Goal: Browse casually: Explore the website without a specific task or goal

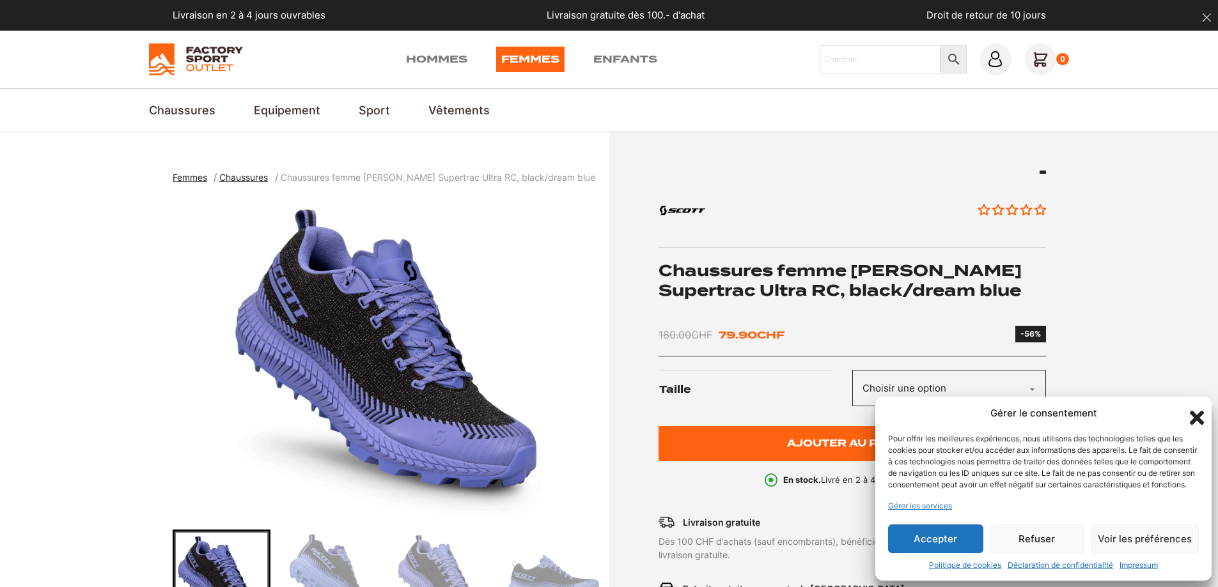
click at [1198, 411] on icon "Fermer la boîte de dialogue" at bounding box center [1196, 418] width 14 height 14
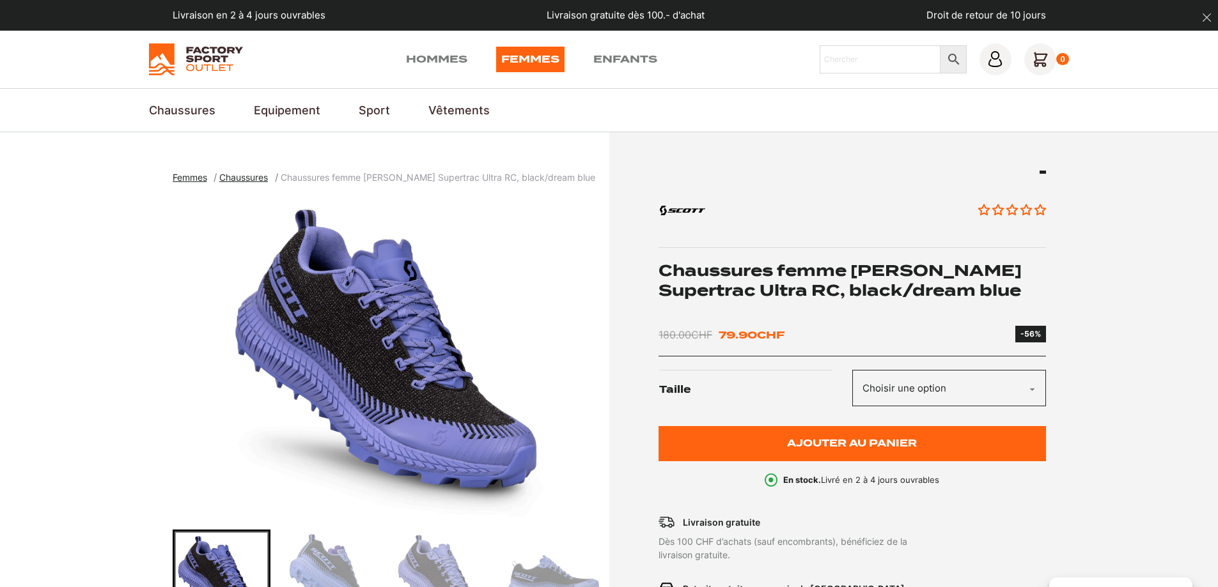
click at [899, 392] on select "Choisir une option 36.5 37.5 38 38.5 39 40.5 40" at bounding box center [949, 388] width 194 height 36
click at [852, 370] on select "Choisir une option 36.5 37.5 38 38.5 39 40.5 40" at bounding box center [949, 388] width 194 height 36
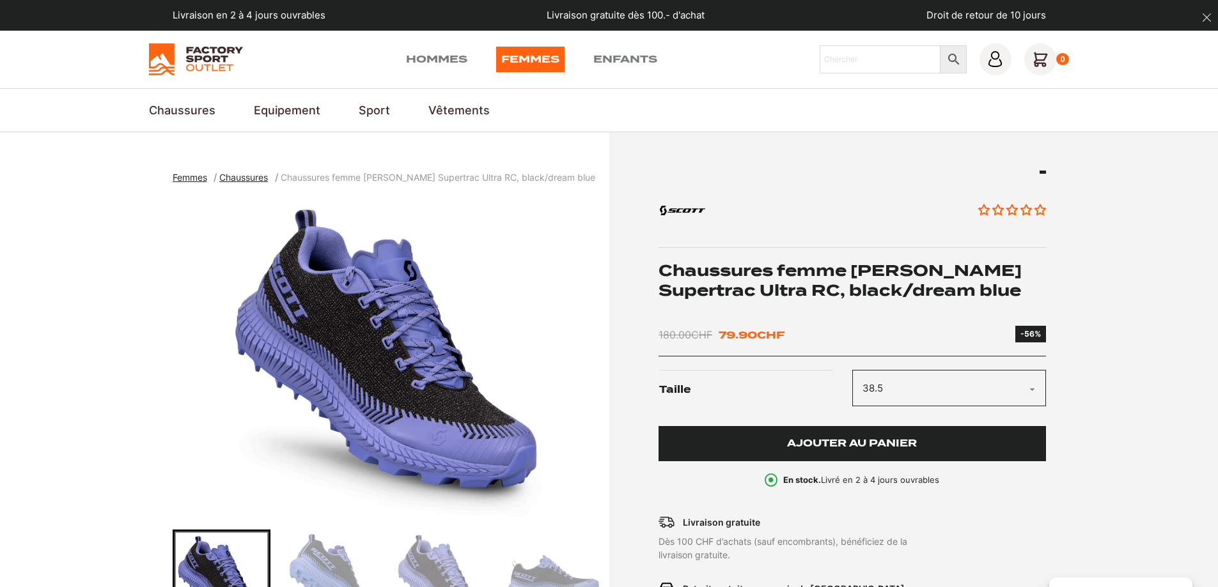
select select "38.5"
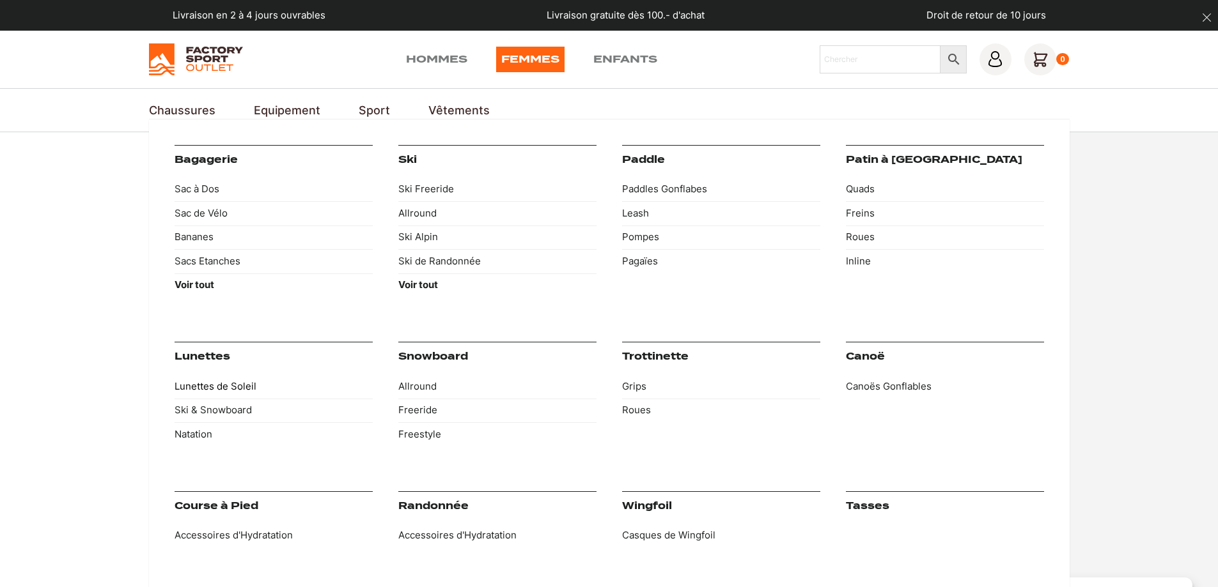
click at [211, 387] on link "Lunettes de Soleil" at bounding box center [273, 387] width 198 height 24
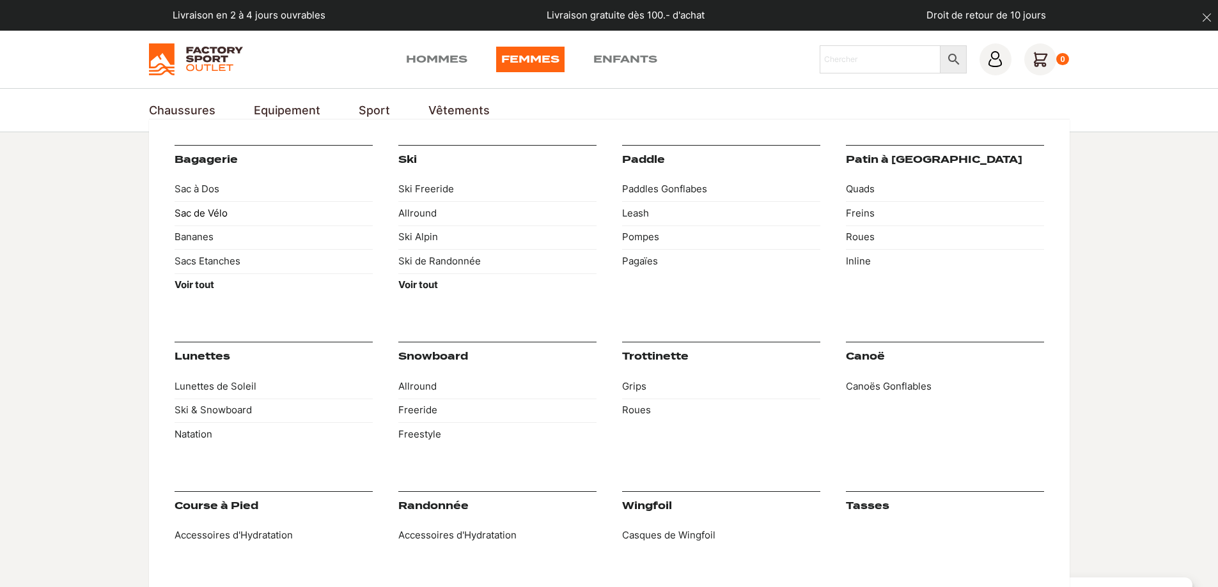
click at [199, 213] on link "Sac de Vélo" at bounding box center [273, 213] width 198 height 24
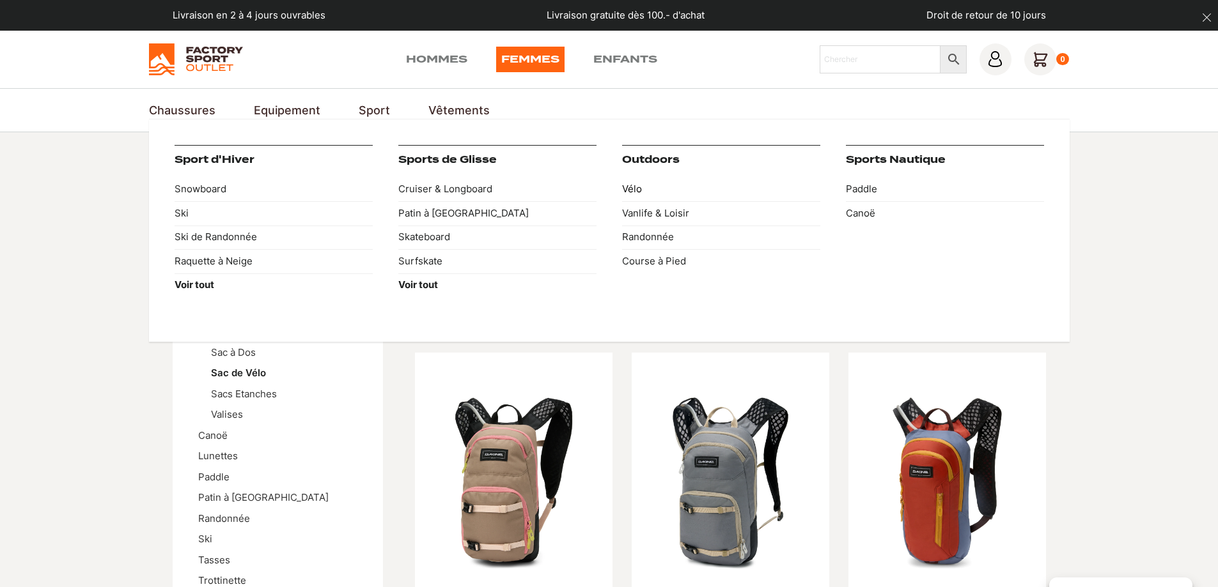
click at [631, 186] on link "Vélo" at bounding box center [721, 190] width 198 height 24
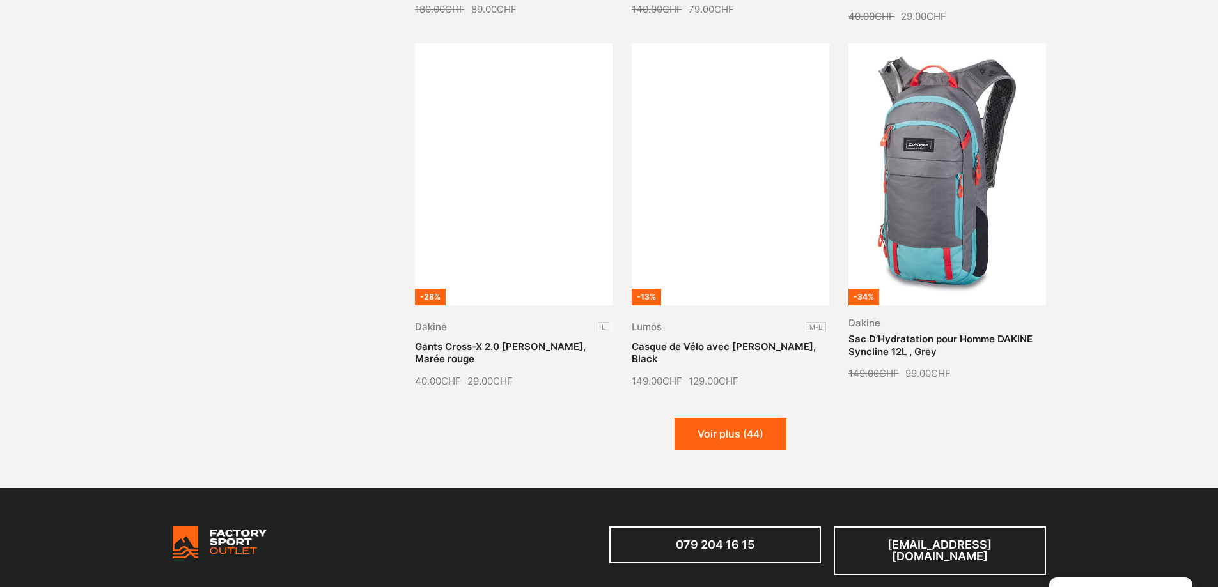
scroll to position [1406, 0]
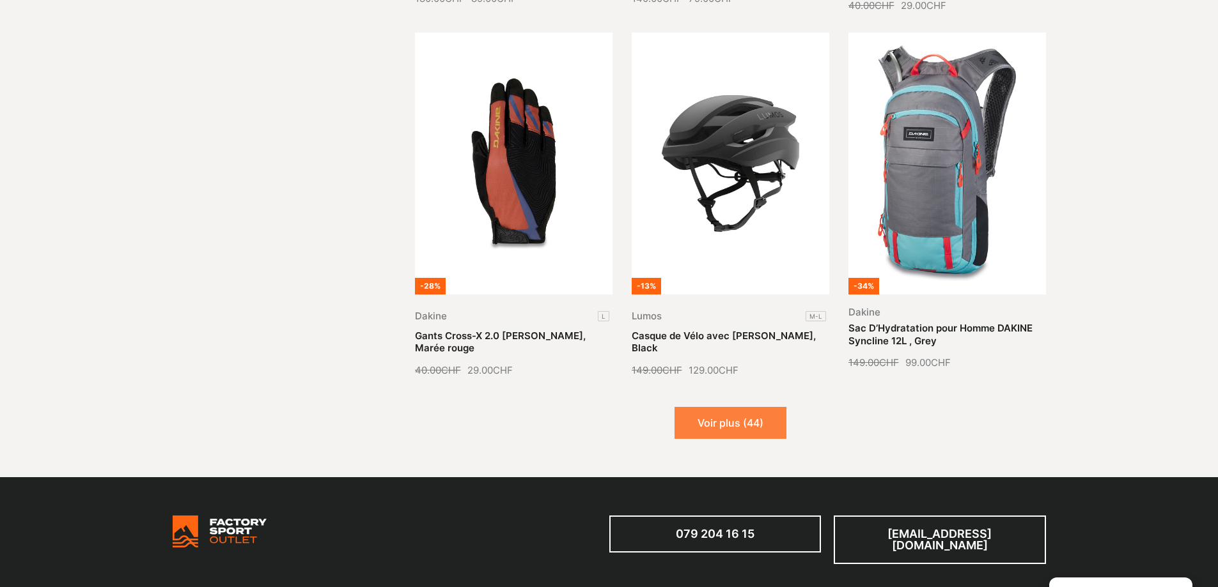
click at [729, 428] on button "Voir plus (44)" at bounding box center [730, 423] width 112 height 32
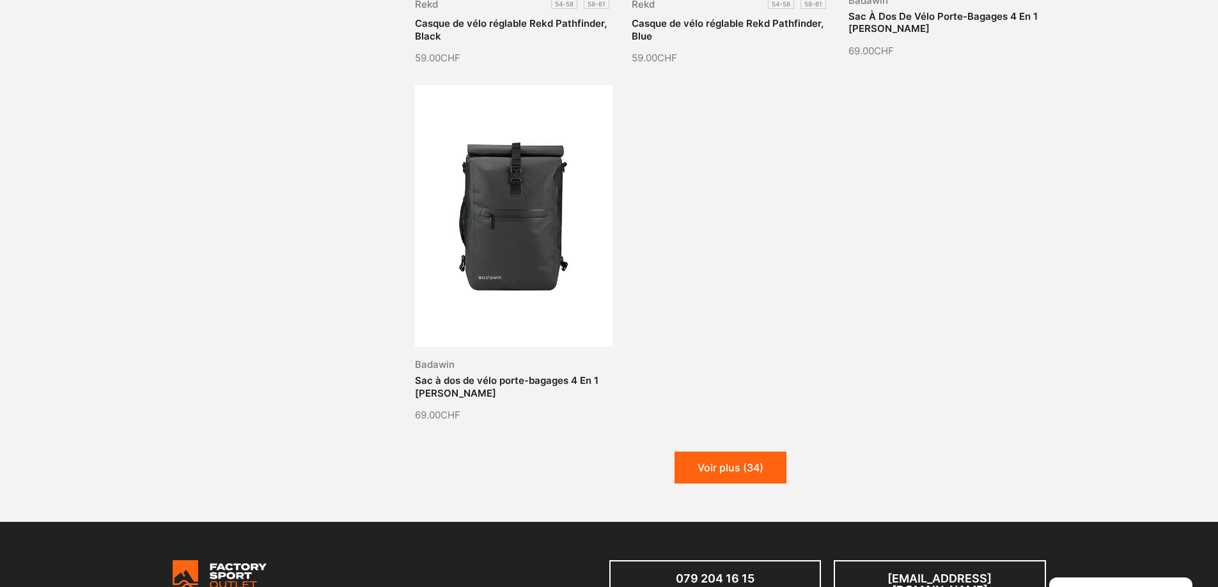
scroll to position [2876, 0]
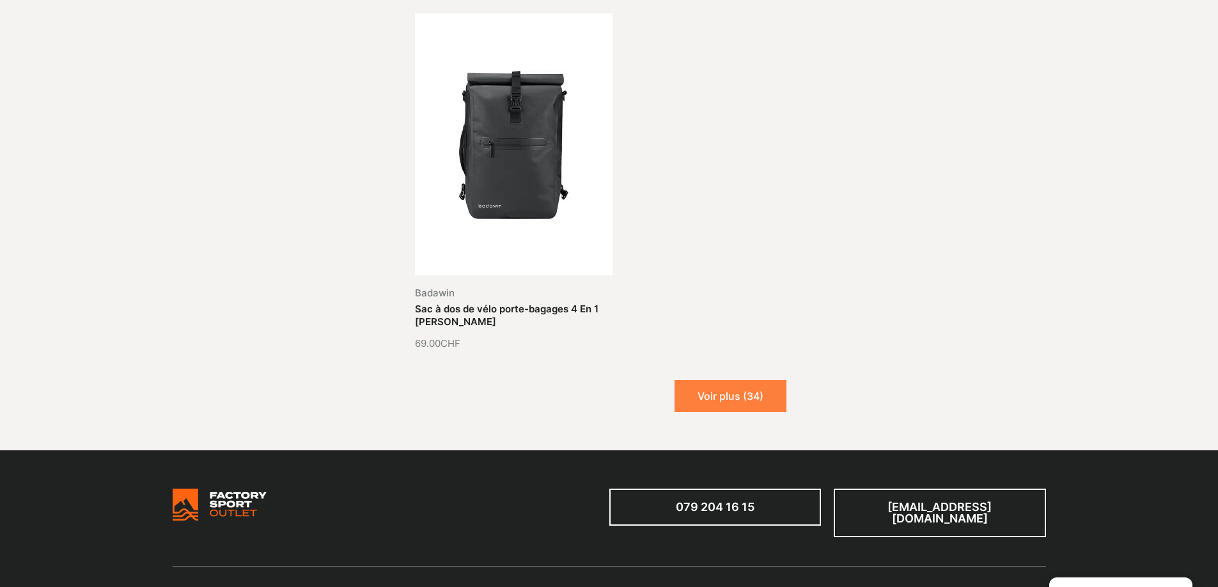
click at [728, 401] on button "Voir plus (34)" at bounding box center [730, 396] width 112 height 32
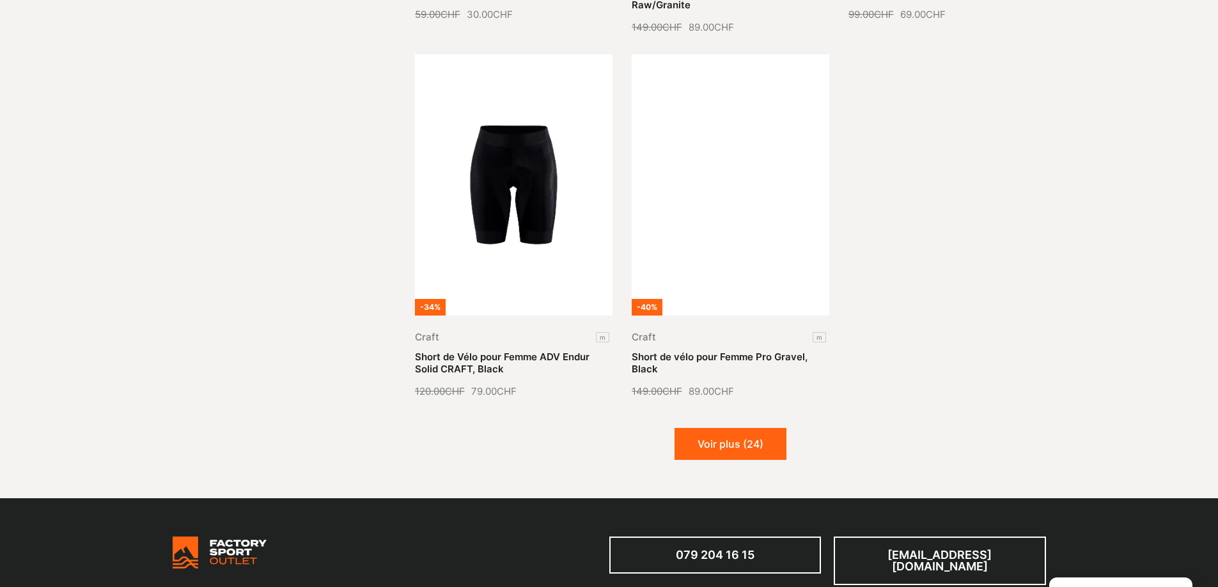
scroll to position [4027, 0]
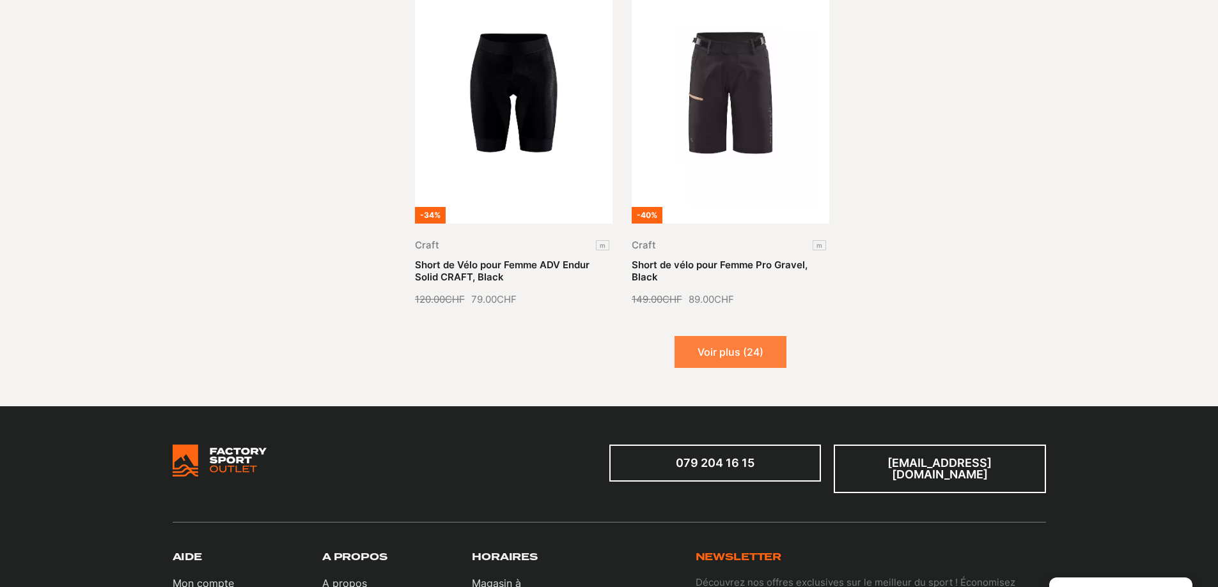
click at [729, 350] on button "Voir plus (24)" at bounding box center [730, 352] width 112 height 32
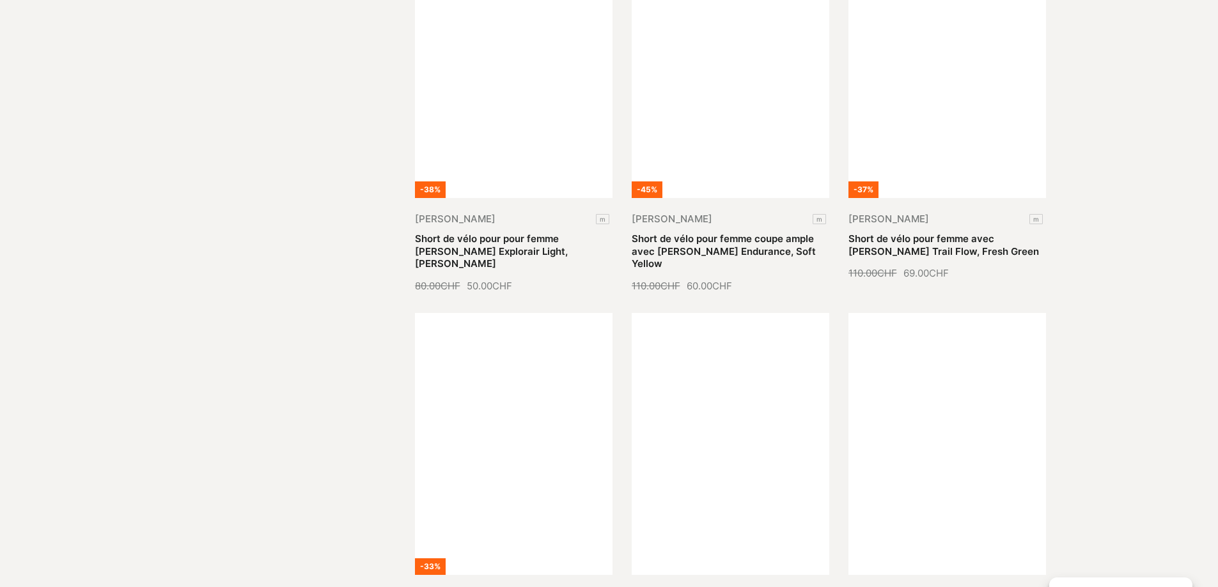
scroll to position [4985, 0]
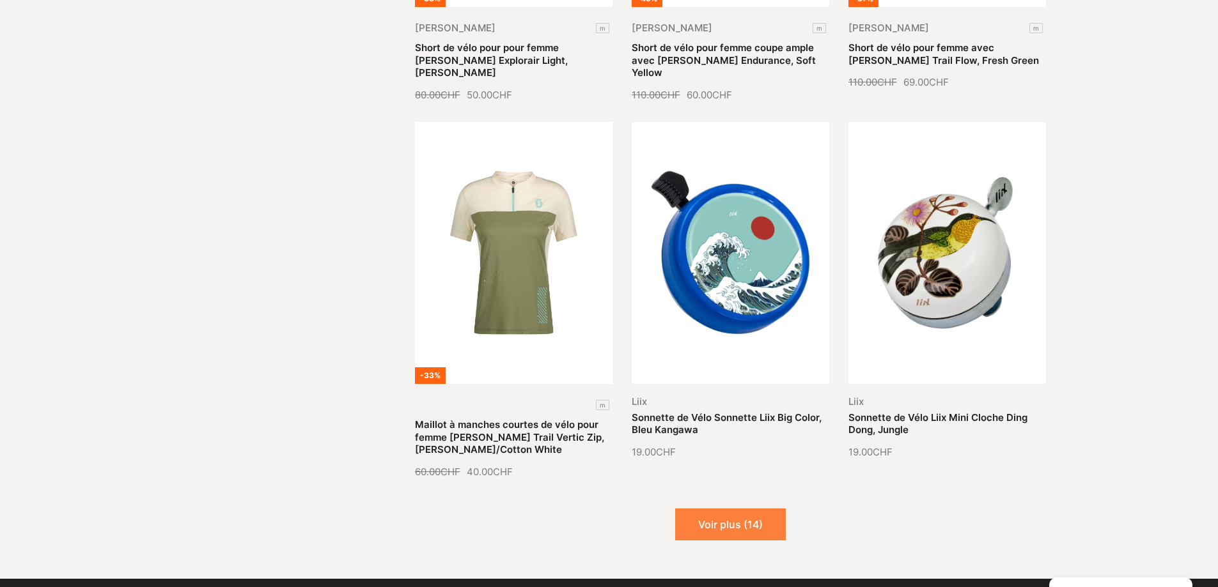
click at [735, 509] on button "Voir plus (14)" at bounding box center [730, 525] width 111 height 32
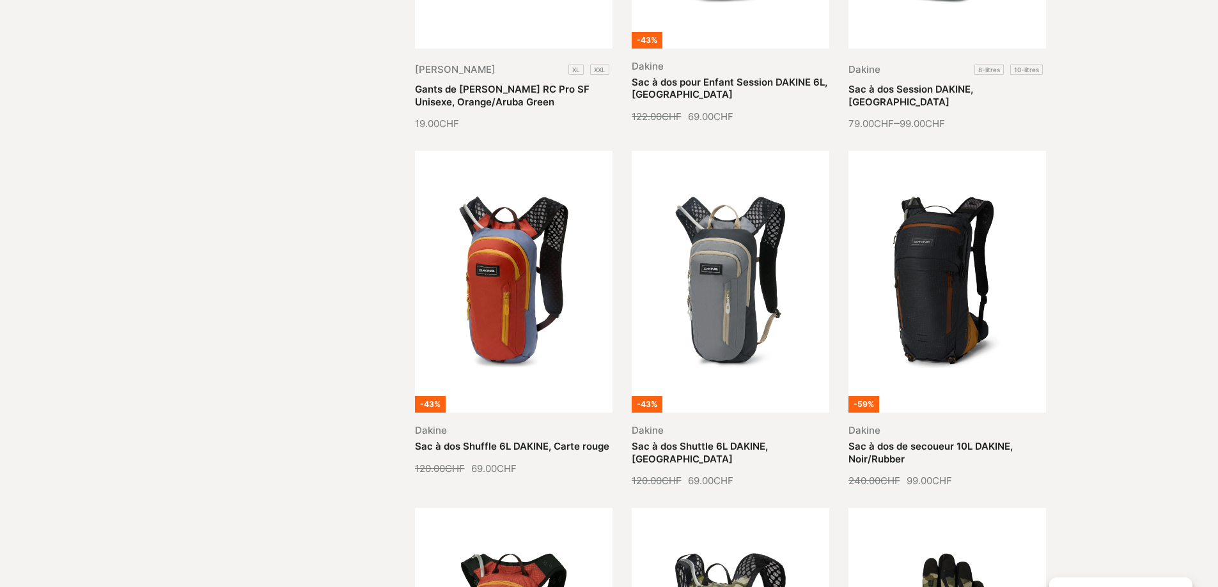
scroll to position [0, 0]
